Goal: Transaction & Acquisition: Purchase product/service

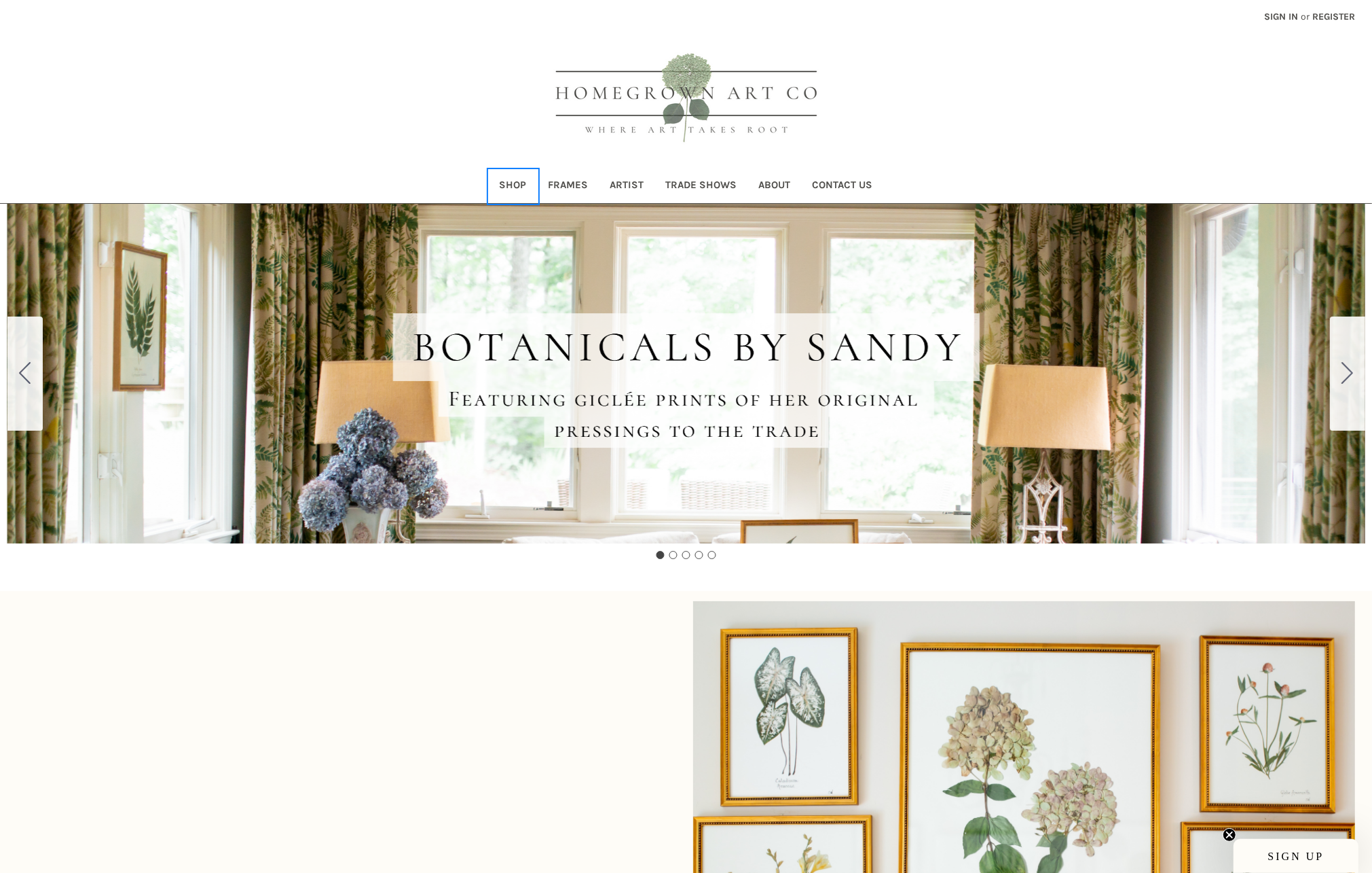
click at [511, 179] on link "Shop" at bounding box center [513, 186] width 49 height 33
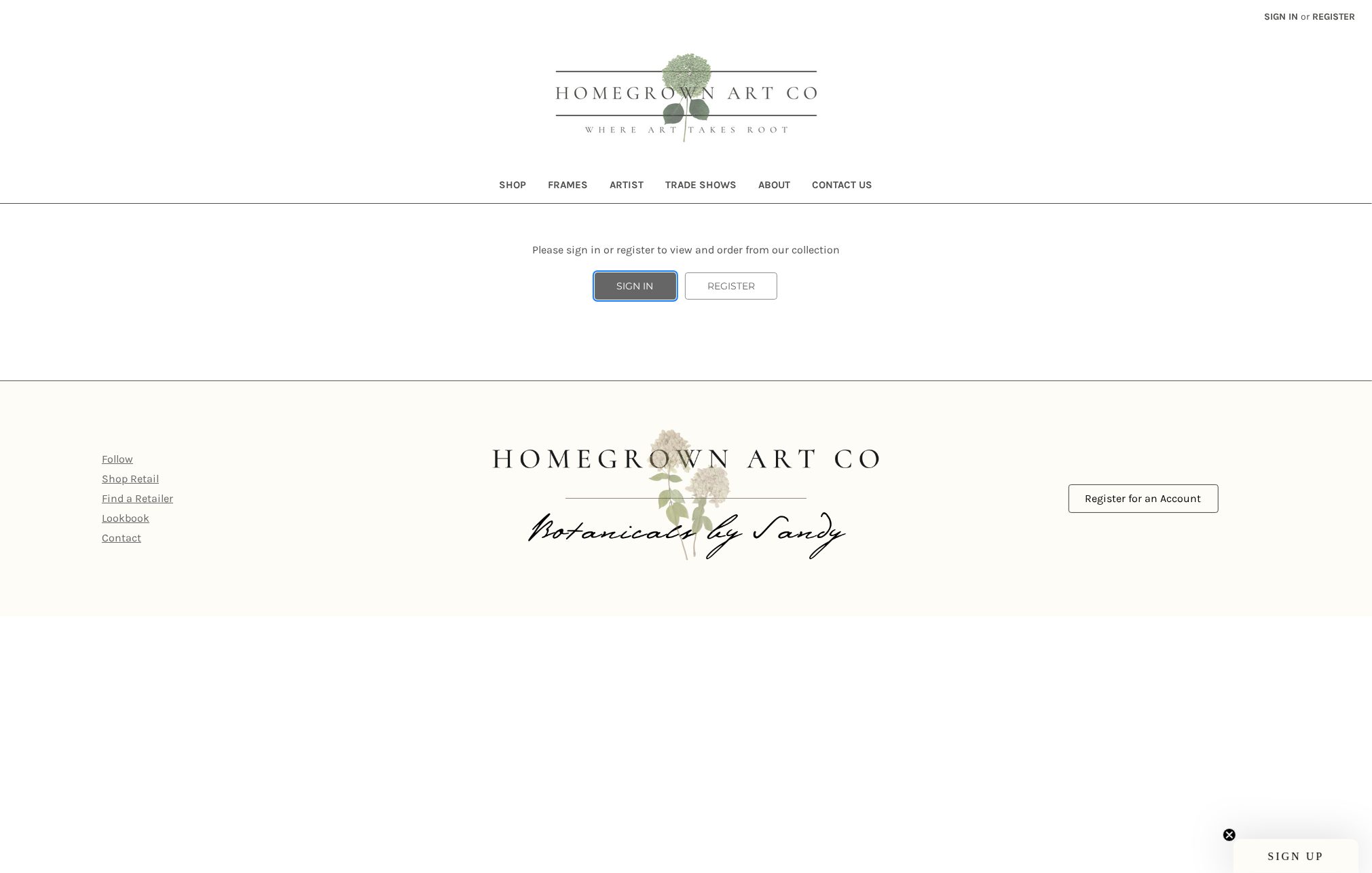
click at [620, 279] on link "SIGN IN" at bounding box center [635, 286] width 81 height 27
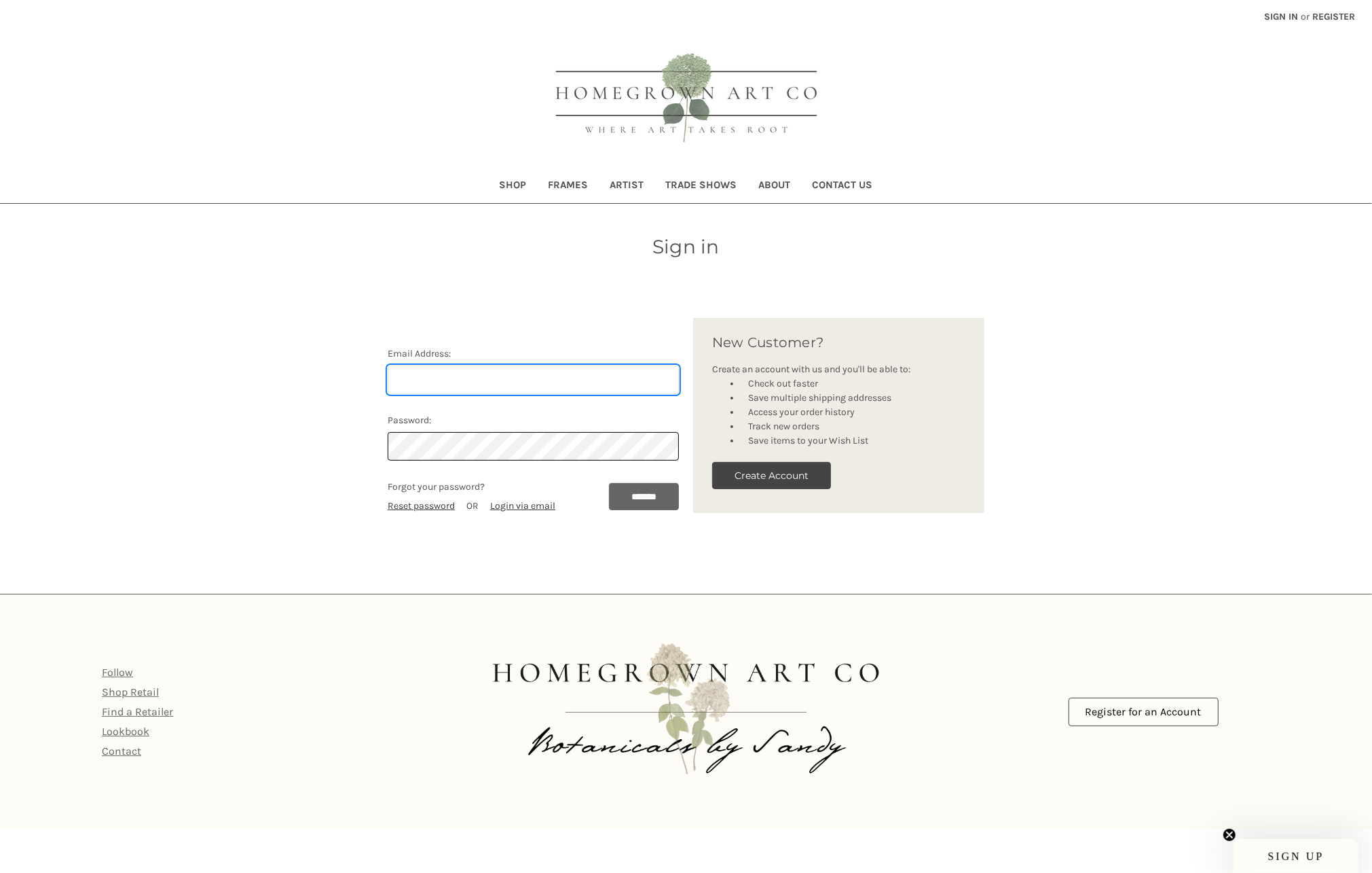
type input "avery@tenatelier.com"
click at [643, 498] on input "*******" at bounding box center [644, 496] width 70 height 27
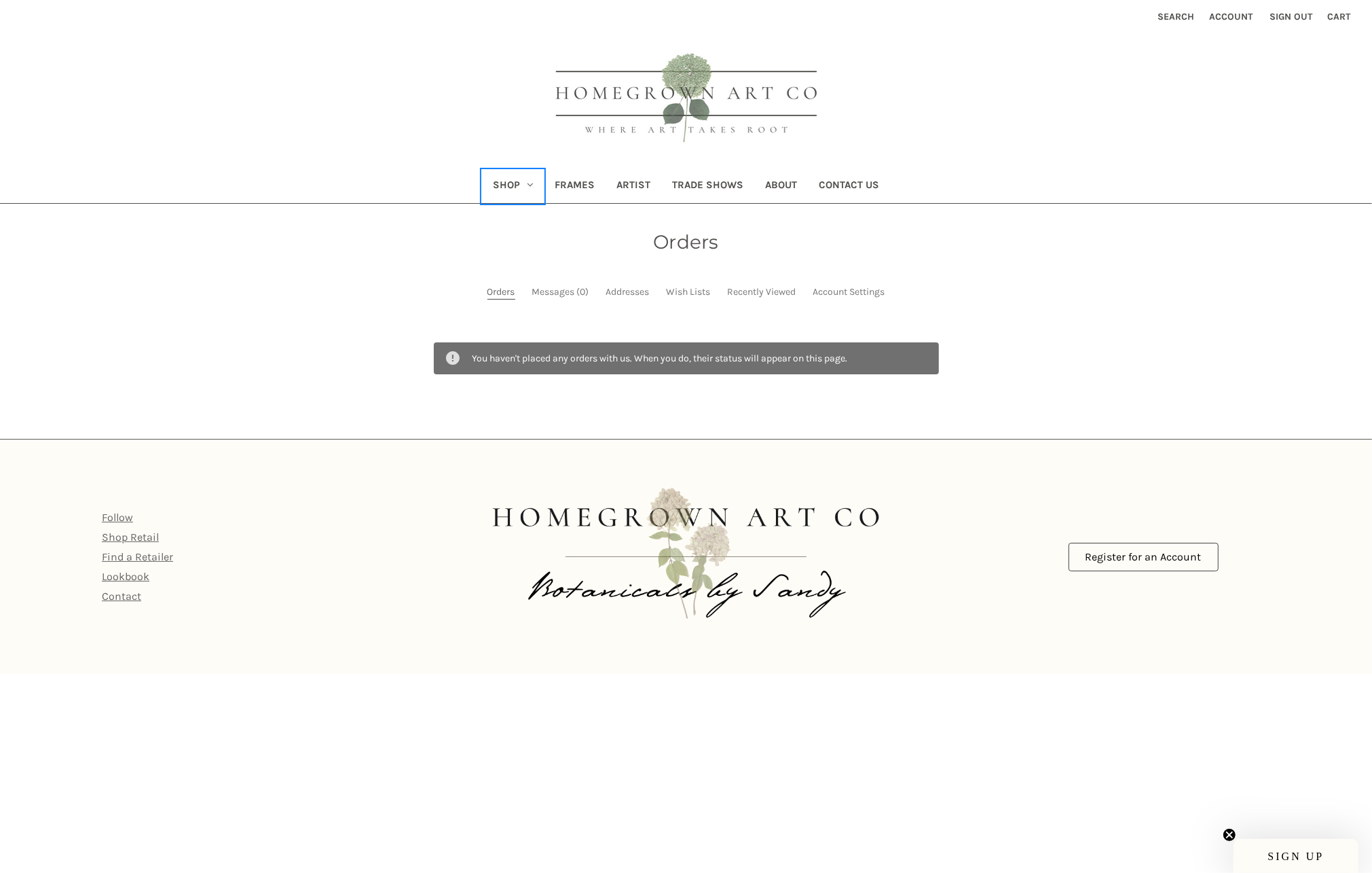
click at [525, 179] on link "Shop" at bounding box center [512, 186] width 62 height 33
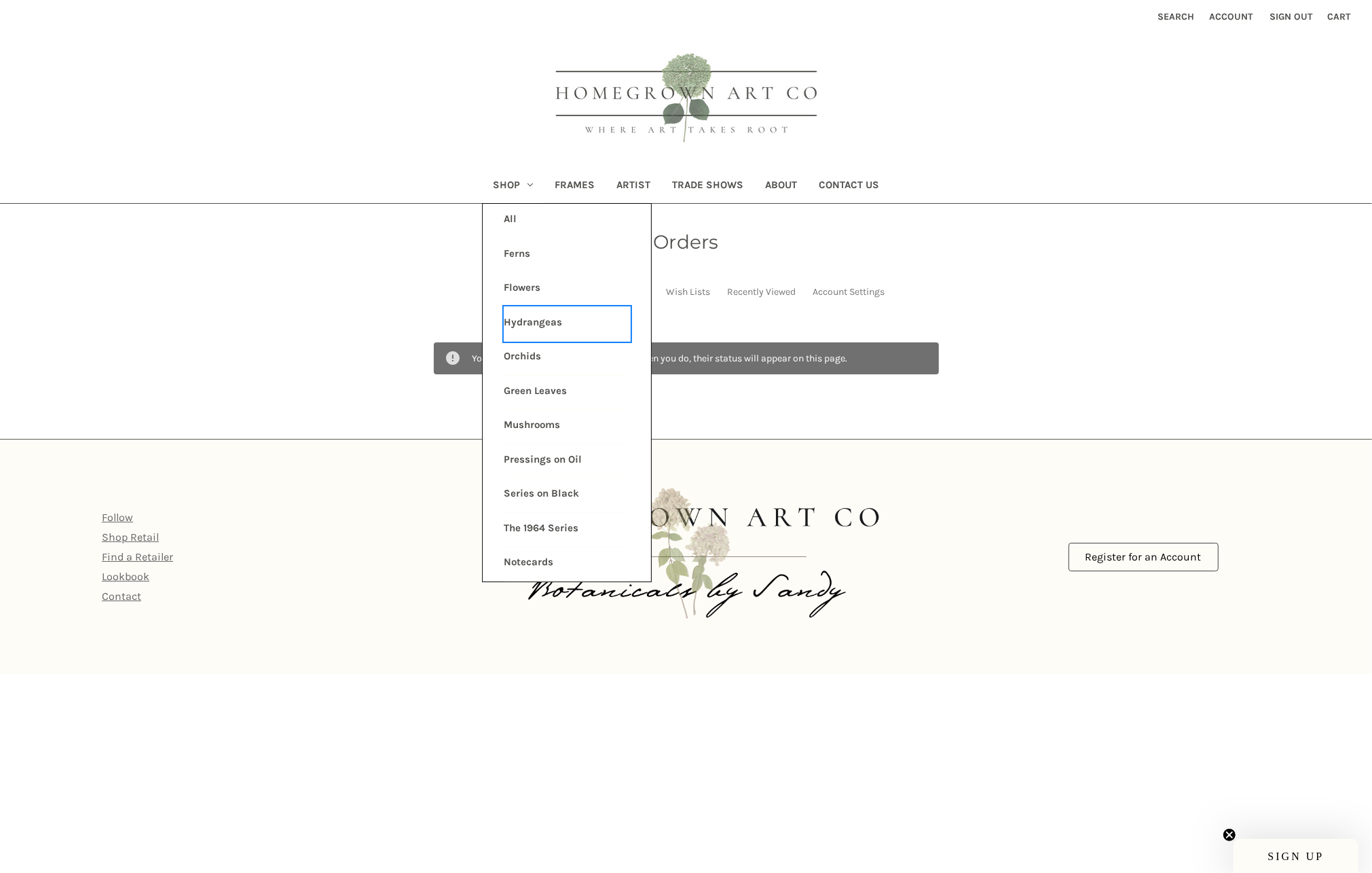
click at [565, 310] on link "Hydrangeas" at bounding box center [567, 324] width 126 height 34
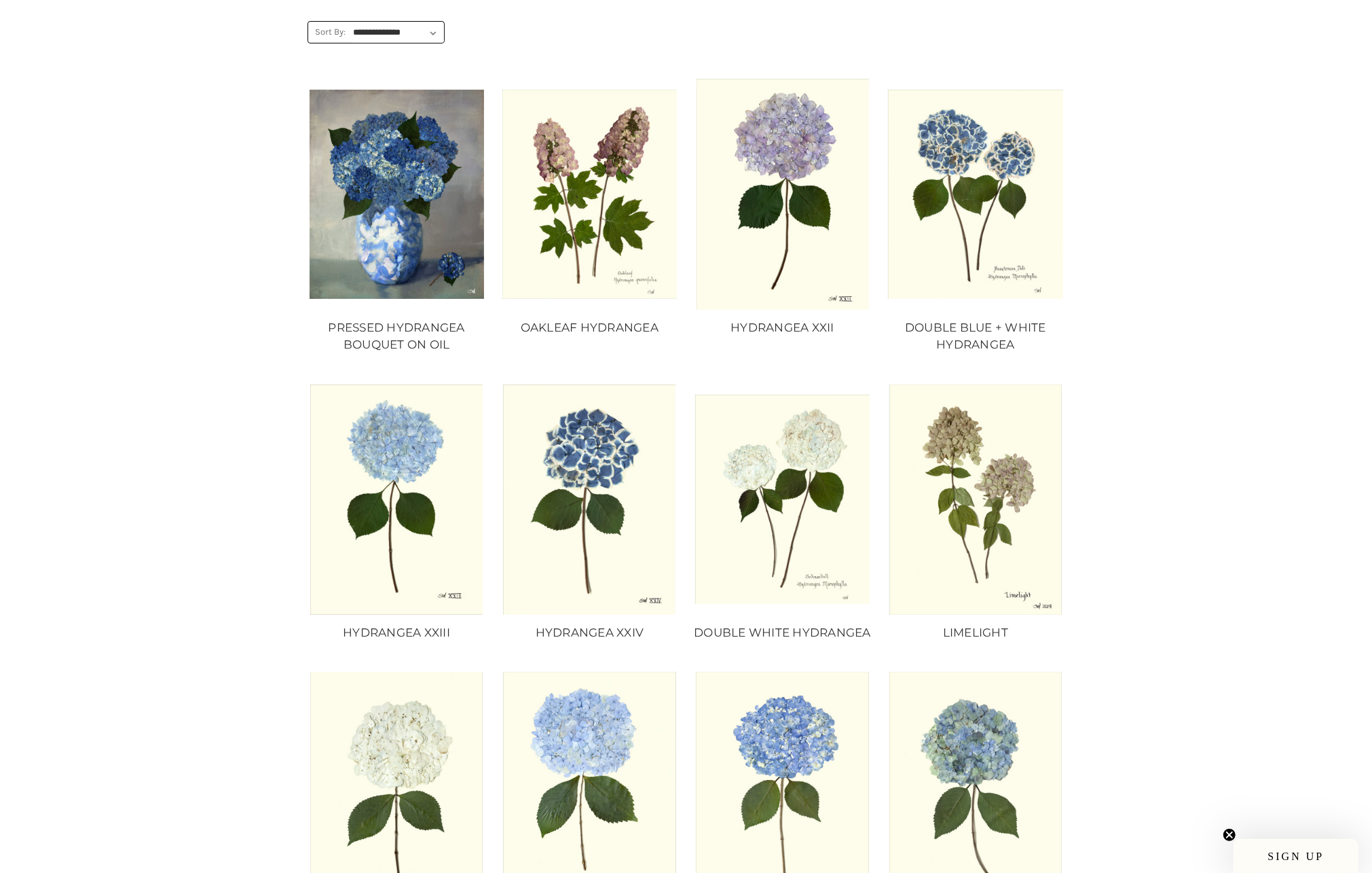
scroll to position [178, 0]
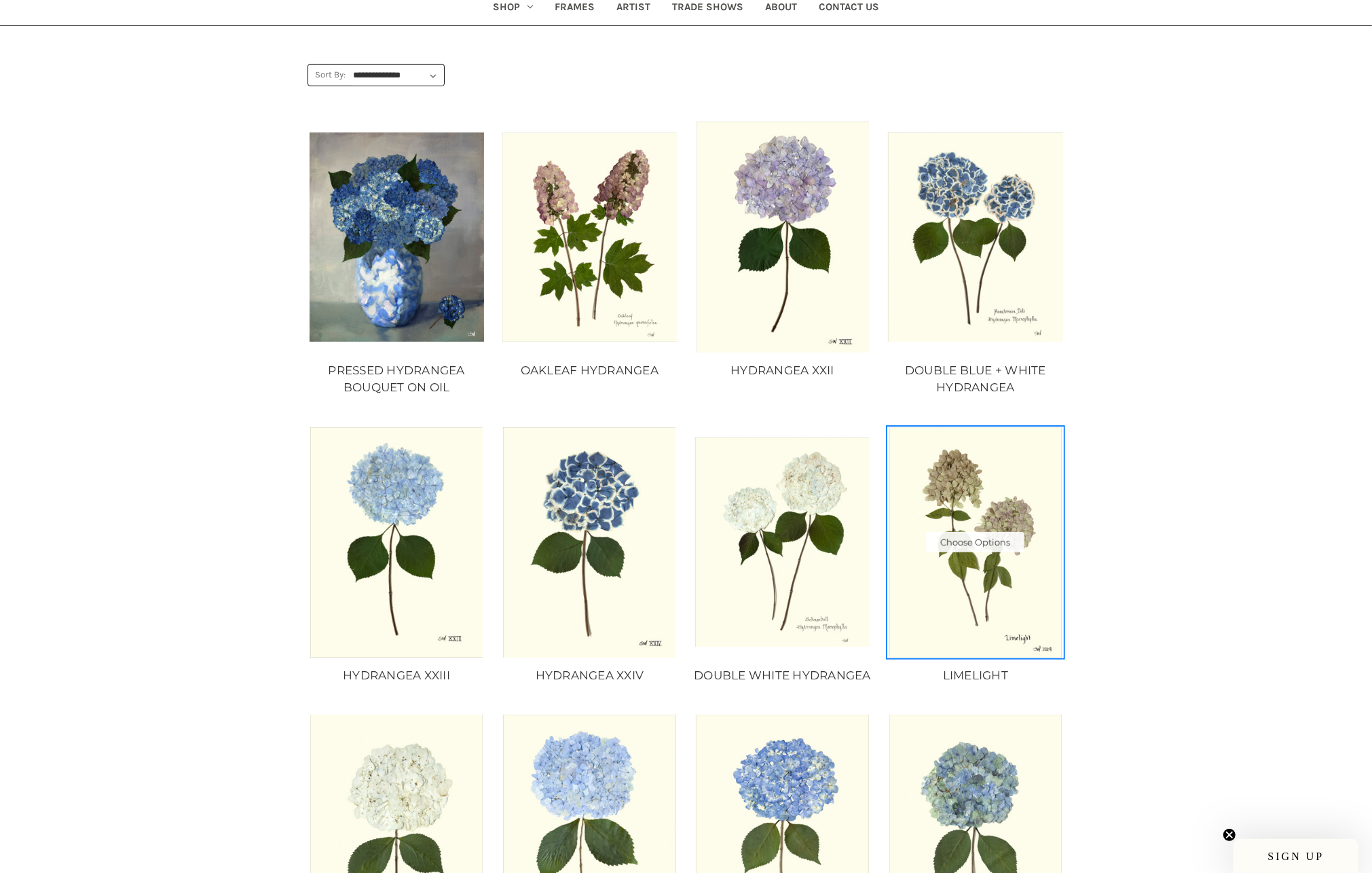
click at [961, 479] on img "LIMELIGHT, Price range from $10.00 to $235.00\a\a" at bounding box center [976, 543] width 175 height 230
